Goal: Information Seeking & Learning: Learn about a topic

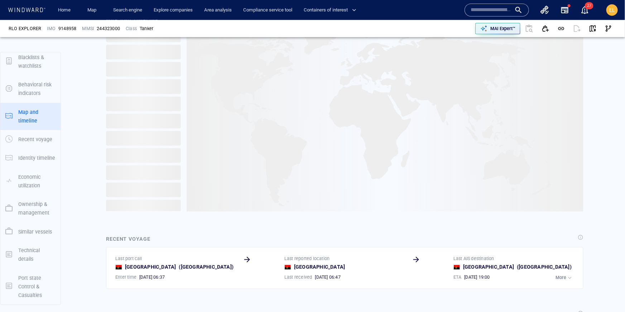
scroll to position [431, 0]
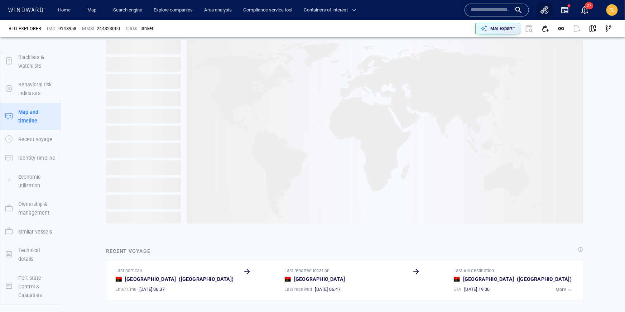
click at [547, 12] on icon "button" at bounding box center [545, 10] width 9 height 9
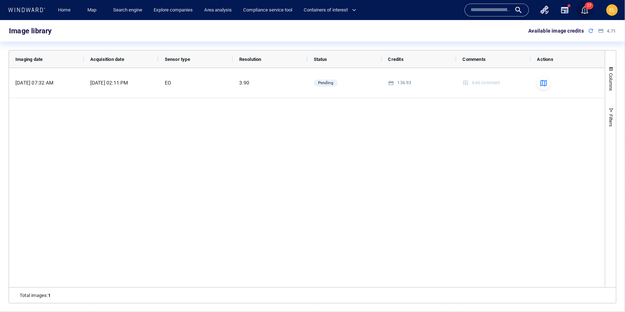
click at [587, 9] on span "27" at bounding box center [589, 5] width 9 height 7
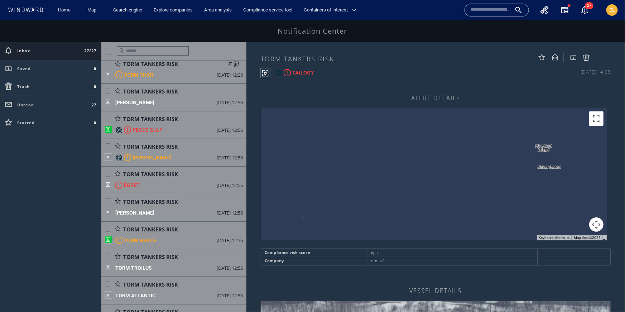
scroll to position [32, 0]
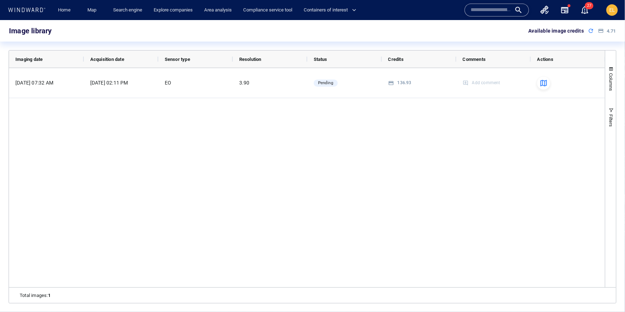
click at [489, 11] on input "text" at bounding box center [491, 10] width 41 height 11
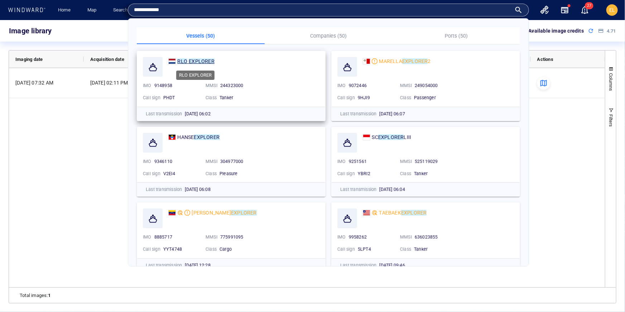
type input "**********"
click at [207, 63] on mark "EXPLORER" at bounding box center [202, 61] width 26 height 6
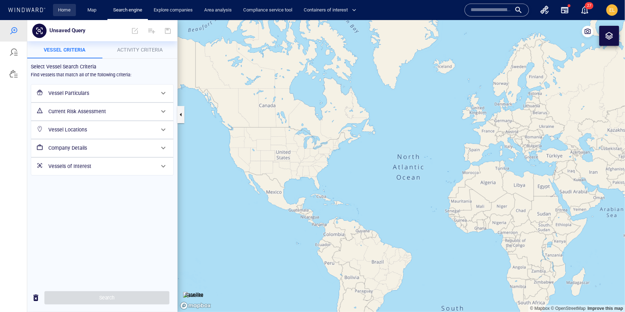
click at [63, 10] on link "Home" at bounding box center [65, 10] width 18 height 13
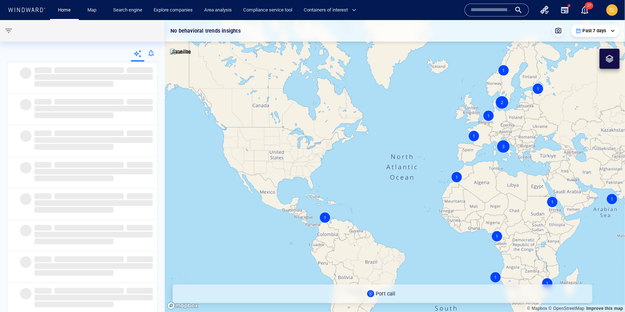
click at [35, 6] on div at bounding box center [26, 10] width 41 height 10
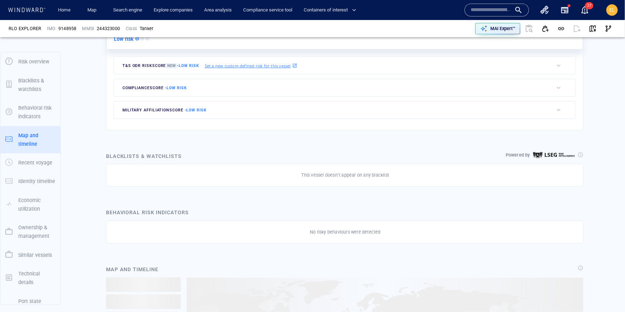
scroll to position [42, 0]
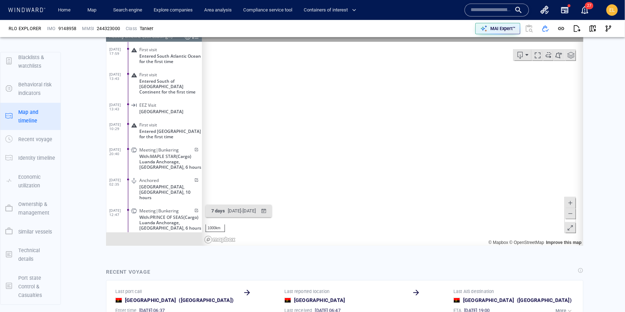
scroll to position [2233, 0]
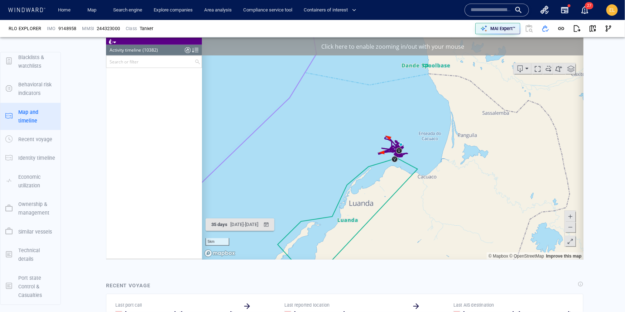
scroll to position [432, 0]
click at [371, 148] on canvas "Map" at bounding box center [393, 149] width 382 height 222
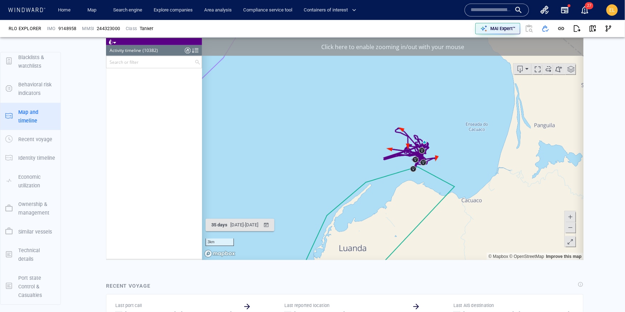
click at [374, 148] on canvas "Map" at bounding box center [393, 149] width 382 height 222
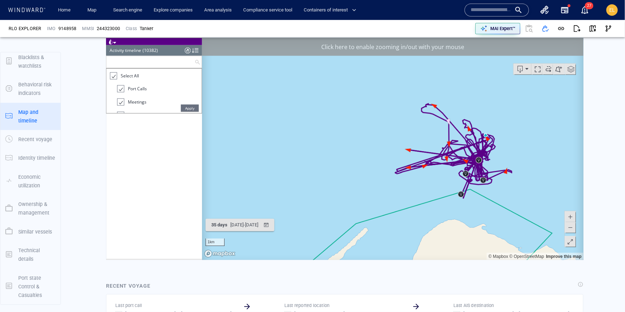
click at [147, 56] on input "text" at bounding box center [150, 62] width 88 height 12
click at [116, 76] on div at bounding box center [112, 76] width 7 height 8
click at [123, 104] on div at bounding box center [120, 101] width 7 height 7
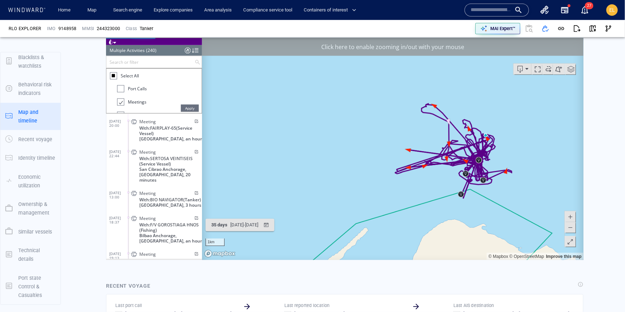
click at [186, 106] on span "Apply" at bounding box center [190, 107] width 18 height 7
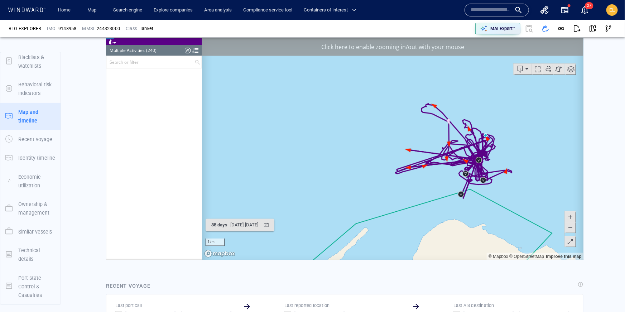
scroll to position [1384, 0]
